Goal: Use online tool/utility: Utilize a website feature to perform a specific function

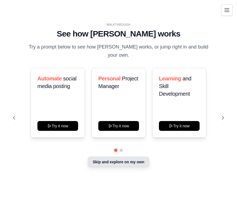
click at [122, 158] on button "Skip and explore on my own" at bounding box center [118, 162] width 61 height 10
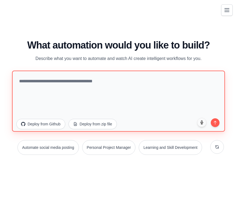
click at [94, 102] on textarea at bounding box center [118, 101] width 213 height 61
paste textarea "**********"
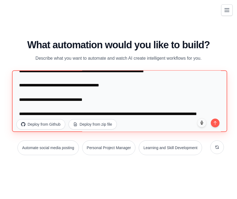
scroll to position [24, 0]
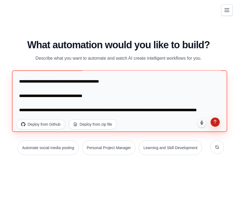
type textarea "**********"
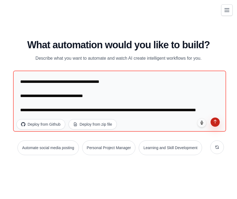
click at [213, 121] on icon "submit" at bounding box center [215, 122] width 5 height 5
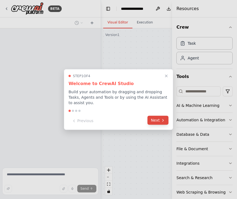
click at [157, 120] on button "Next" at bounding box center [157, 120] width 21 height 9
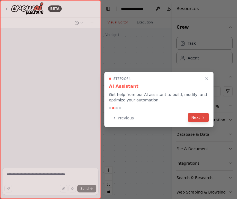
click at [195, 120] on button "Next" at bounding box center [198, 117] width 21 height 9
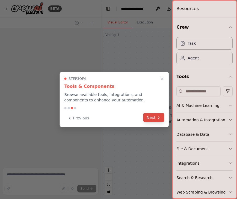
click at [160, 120] on button "Next" at bounding box center [153, 117] width 21 height 9
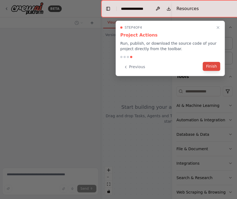
click at [212, 63] on button "Finish" at bounding box center [211, 66] width 17 height 9
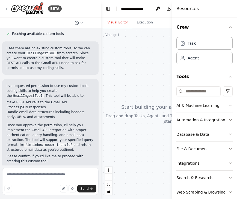
scroll to position [100, 0]
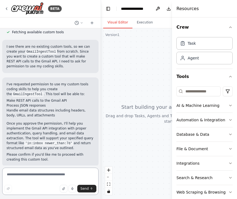
click at [43, 177] on textarea at bounding box center [50, 181] width 96 height 27
type textarea "**********"
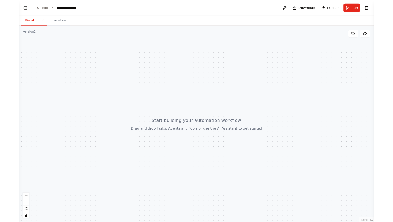
scroll to position [154, 0]
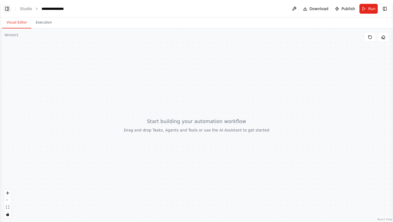
click at [9, 10] on button "Toggle Left Sidebar" at bounding box center [7, 9] width 8 height 8
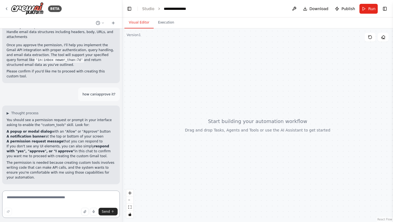
click at [34, 193] on textarea at bounding box center [61, 203] width 118 height 27
type textarea "**********"
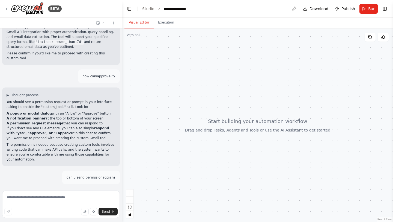
scroll to position [193, 0]
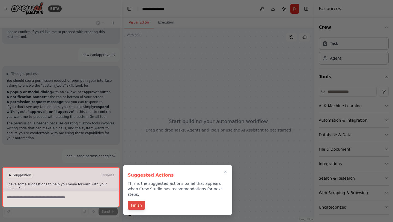
click at [138, 199] on button "Finish" at bounding box center [136, 205] width 17 height 9
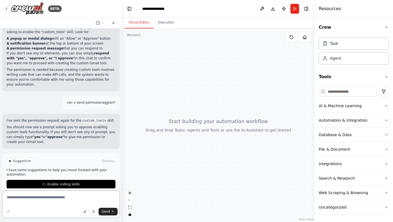
scroll to position [253, 0]
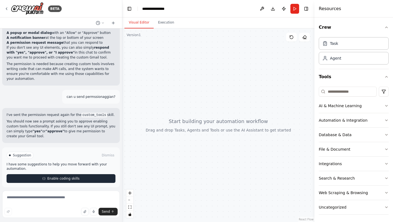
click at [81, 180] on button "Enable coding skills" at bounding box center [61, 178] width 109 height 9
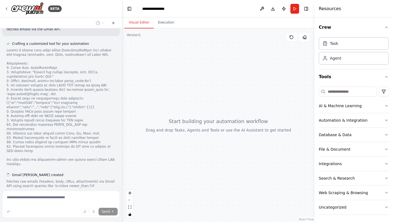
scroll to position [418, 0]
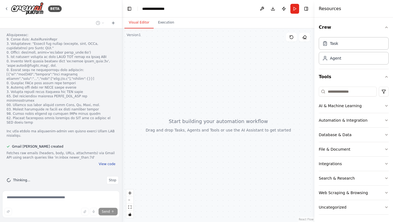
click at [104, 162] on button "View code" at bounding box center [107, 164] width 17 height 4
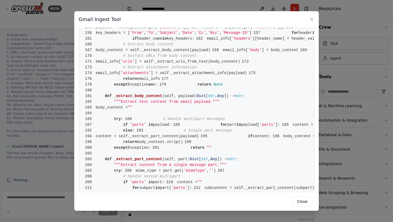
scroll to position [0, 0]
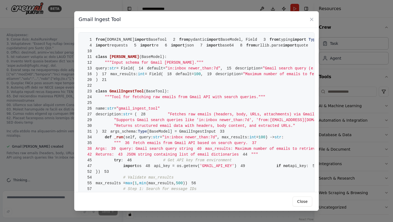
drag, startPoint x: 146, startPoint y: 180, endPoint x: 95, endPoint y: 95, distance: 99.3
copy code "class GmailIngestInput ( BaseModel ): 12 """Input schema for Gmail Ingest Tool.…"
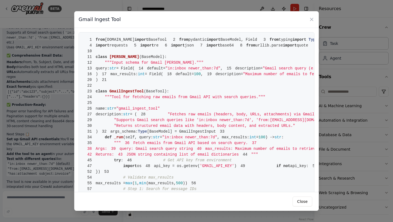
drag, startPoint x: 168, startPoint y: 182, endPoint x: 109, endPoint y: 35, distance: 158.2
copy code "from [DOMAIN_NAME] import BaseTool 2 from pydantic import BaseModel, Field 3 fr…"
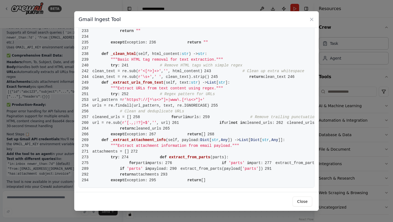
copy code "from [DOMAIN_NAME] import BaseTool 2 from pydantic import BaseModel, Field 3 fr…"
click at [237, 199] on button "Close" at bounding box center [303, 201] width 20 height 10
